Goal: Information Seeking & Learning: Learn about a topic

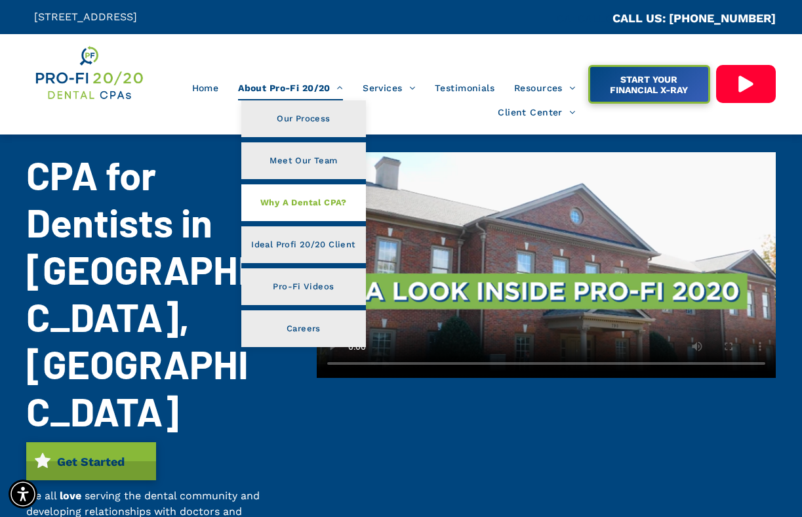
click at [321, 208] on span "Why A Dental CPA?" at bounding box center [303, 202] width 87 height 17
